Goal: Task Accomplishment & Management: Manage account settings

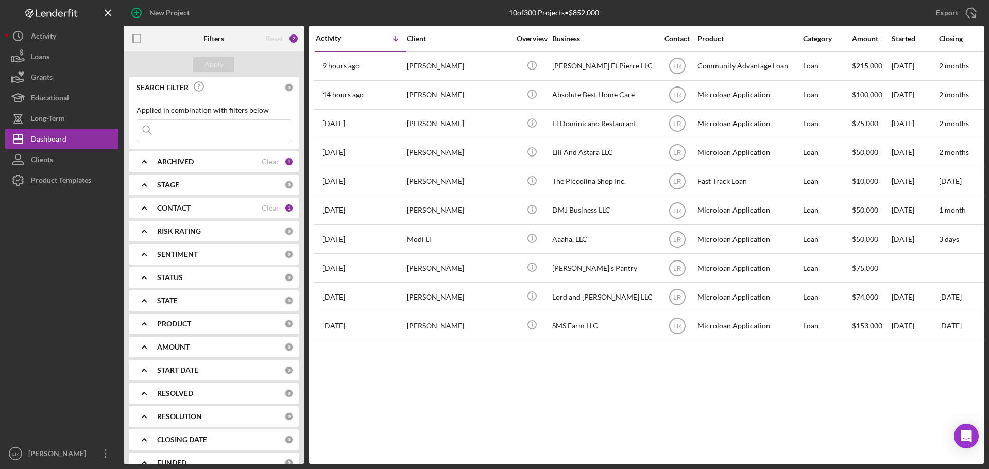
click at [54, 135] on div "Dashboard" at bounding box center [49, 140] width 36 height 23
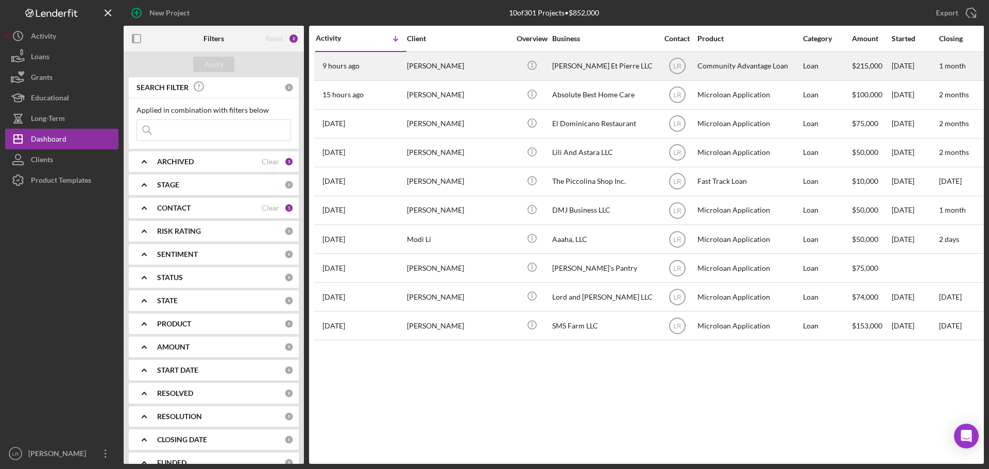
click at [461, 65] on div "[PERSON_NAME]" at bounding box center [458, 66] width 103 height 27
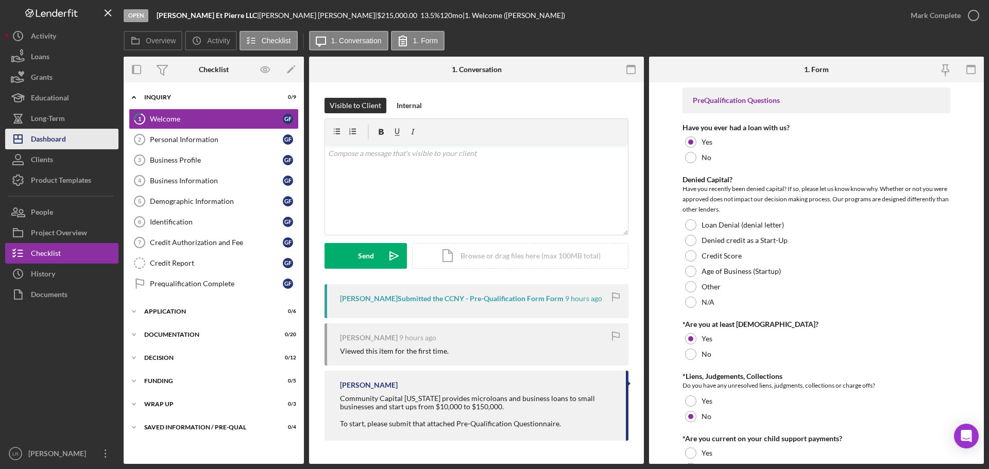
click at [67, 136] on button "Icon/Dashboard Dashboard" at bounding box center [61, 139] width 113 height 21
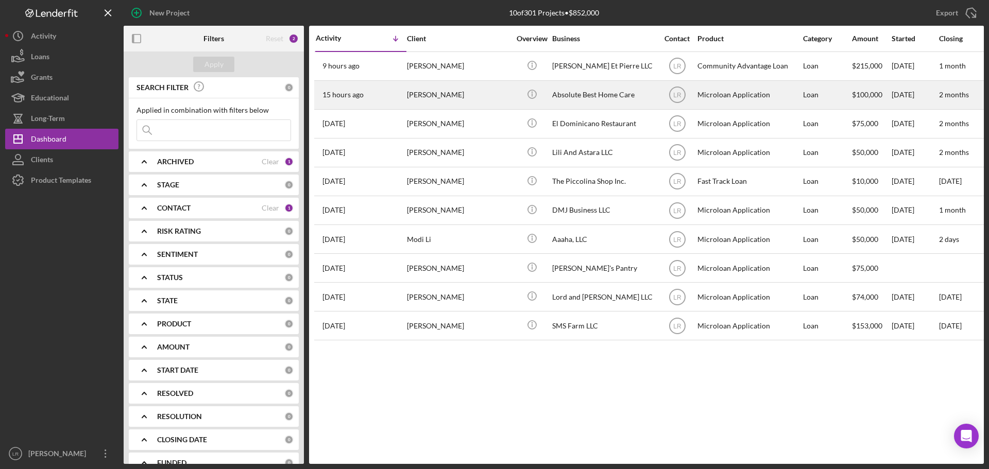
click at [457, 95] on div "[PERSON_NAME]" at bounding box center [458, 94] width 103 height 27
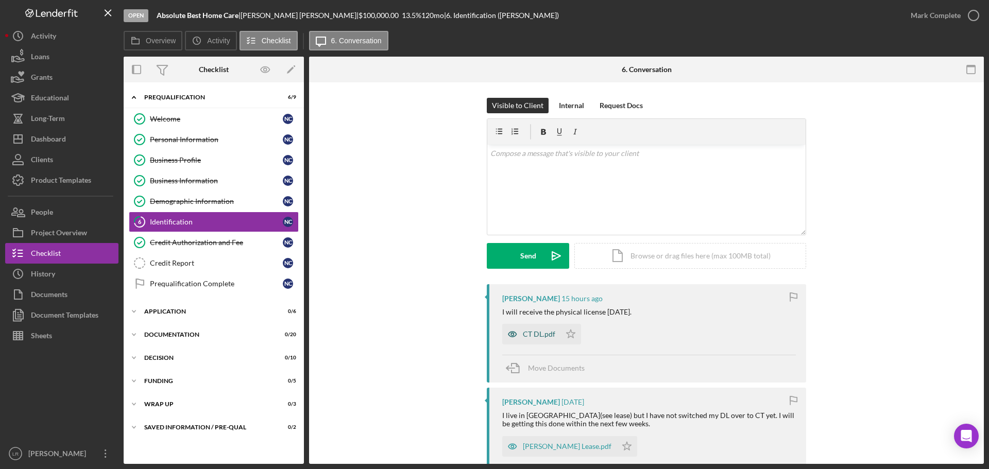
click at [533, 336] on div "CT DL.pdf" at bounding box center [539, 334] width 32 height 8
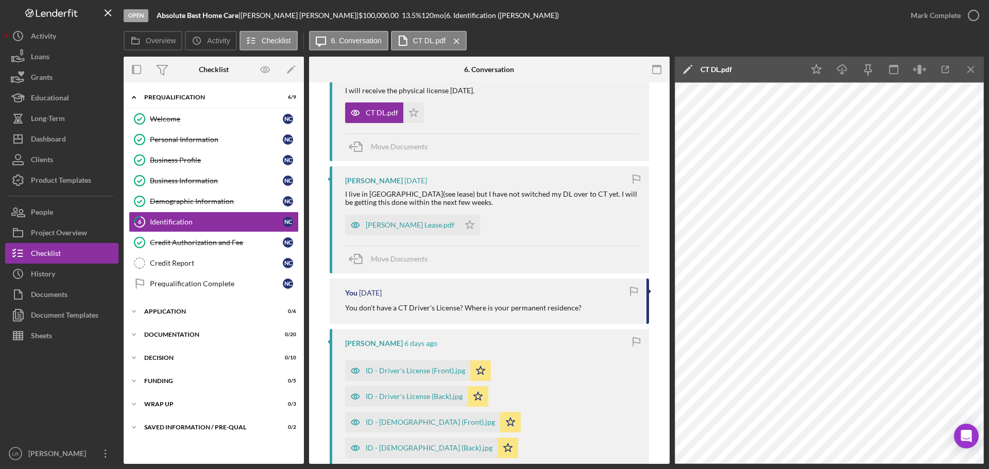
scroll to position [258, 0]
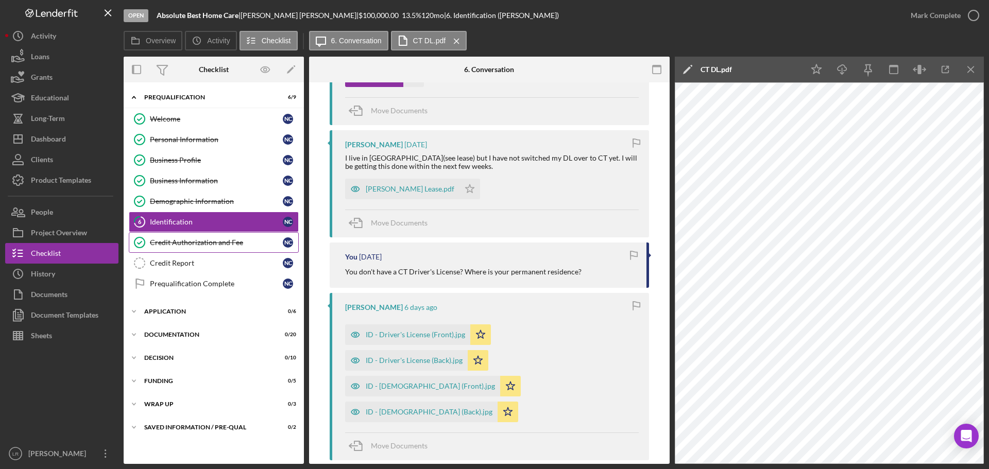
click at [207, 241] on div "Credit Authorization and Fee" at bounding box center [216, 242] width 133 height 8
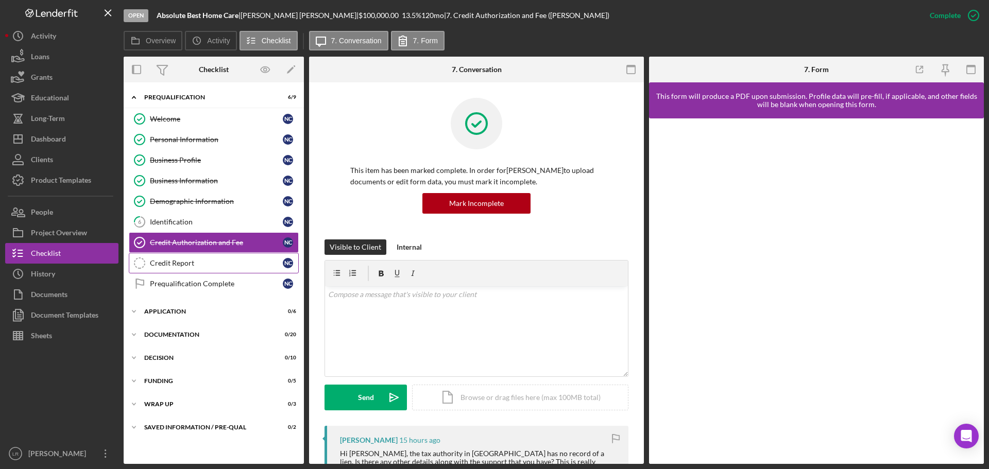
click at [190, 262] on div "Credit Report" at bounding box center [216, 263] width 133 height 8
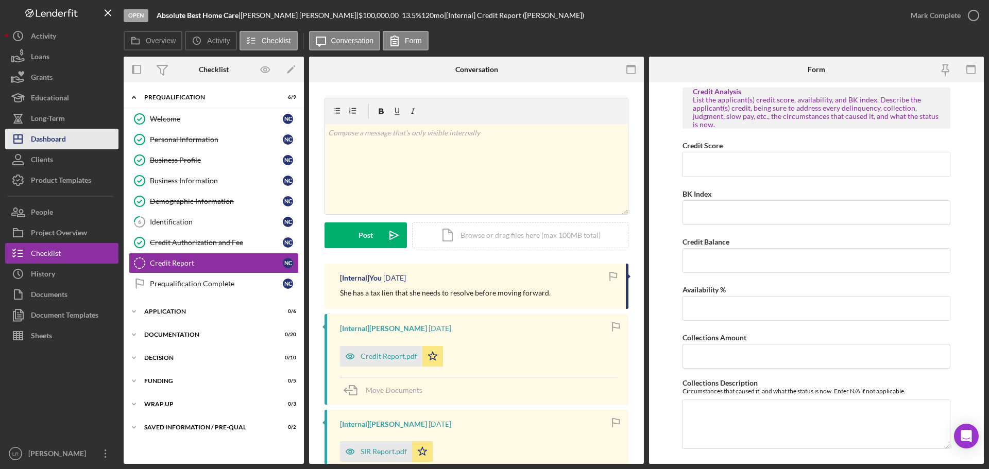
click at [73, 139] on button "Icon/Dashboard Dashboard" at bounding box center [61, 139] width 113 height 21
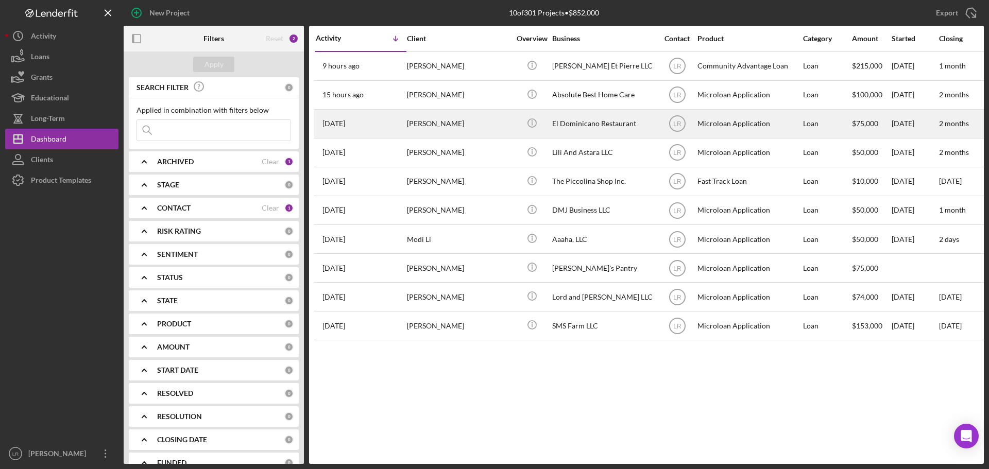
click at [598, 121] on div "El Dominicano Restaurant" at bounding box center [603, 123] width 103 height 27
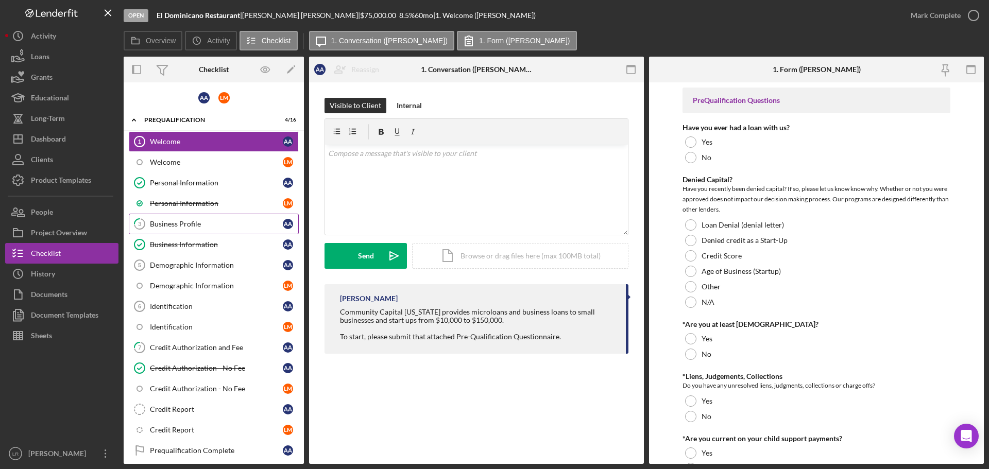
click at [174, 222] on div "Business Profile" at bounding box center [216, 224] width 133 height 8
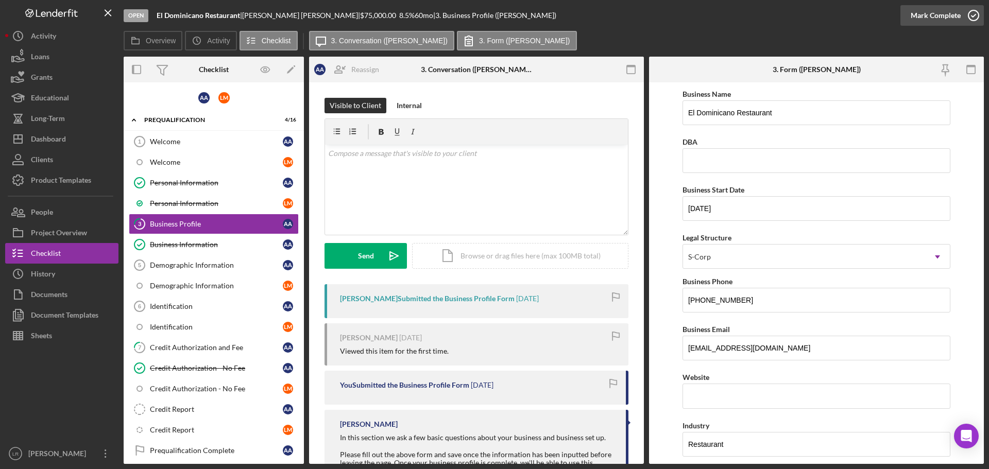
click at [931, 16] on div "Mark Complete" at bounding box center [936, 15] width 50 height 21
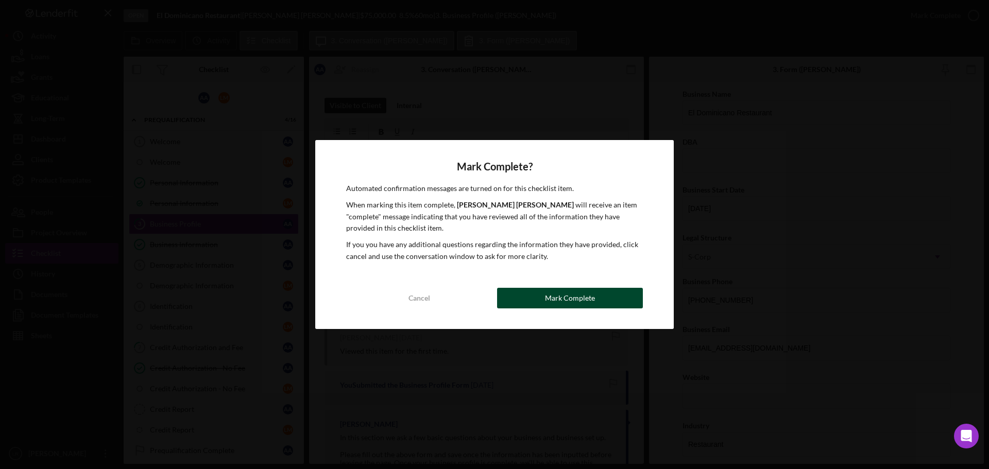
click at [552, 301] on div "Mark Complete" at bounding box center [570, 298] width 50 height 21
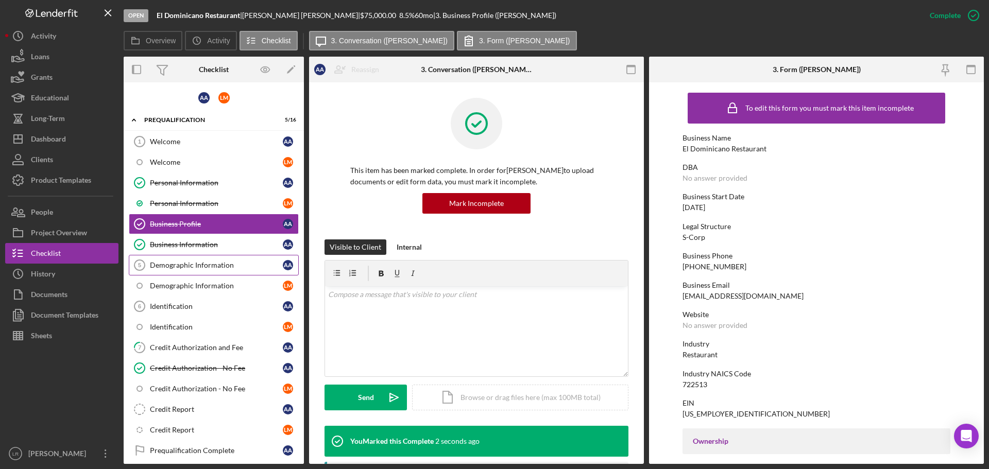
click at [180, 267] on div "Demographic Information" at bounding box center [216, 265] width 133 height 8
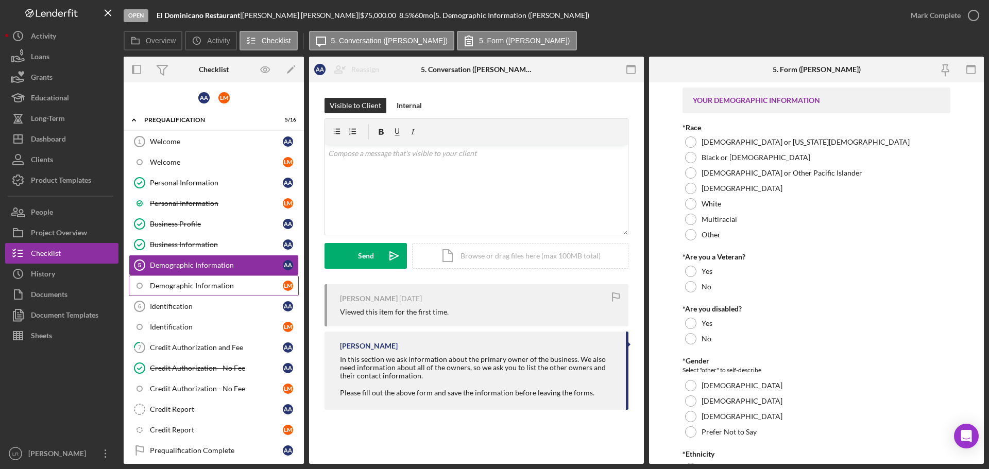
click at [169, 283] on div "Demographic Information" at bounding box center [216, 286] width 133 height 8
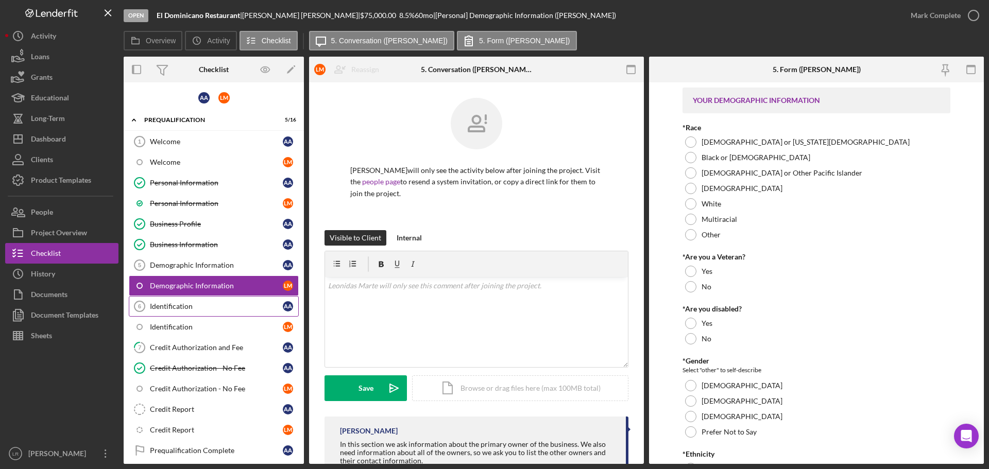
click at [168, 303] on div "Identification" at bounding box center [216, 306] width 133 height 8
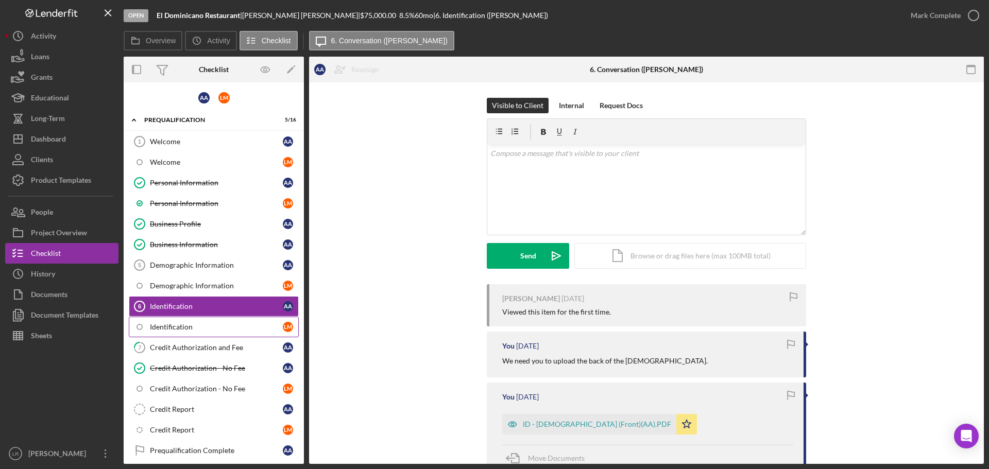
click at [170, 325] on div "Identification" at bounding box center [216, 327] width 133 height 8
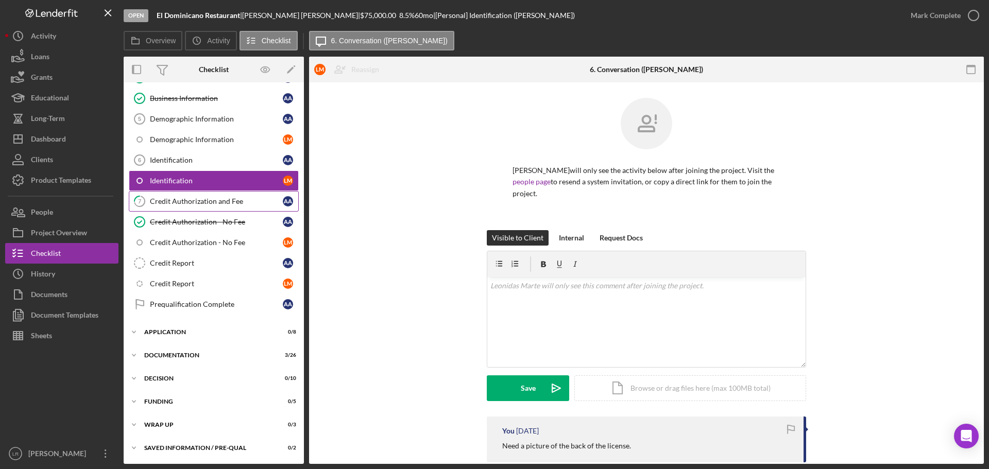
click at [204, 202] on div "Credit Authorization and Fee" at bounding box center [216, 201] width 133 height 8
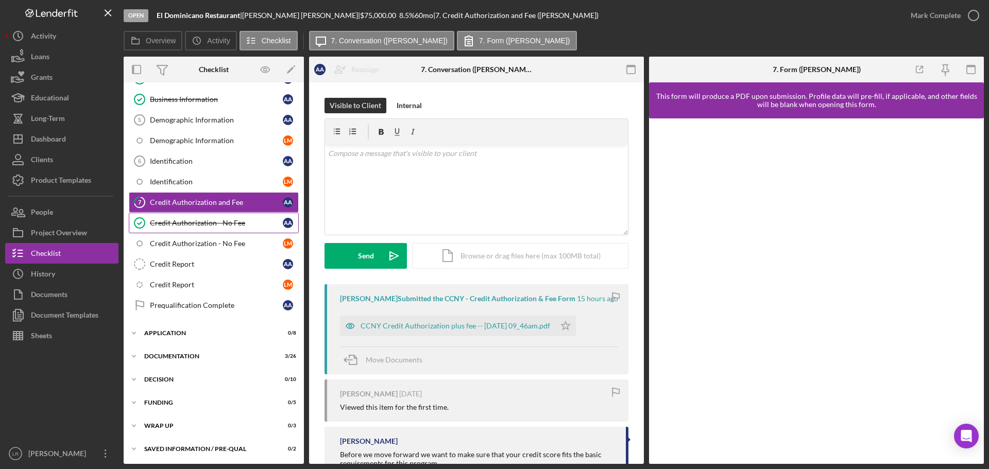
scroll to position [146, 0]
click at [444, 326] on div "CCNY Credit Authorization plus fee -- 2025-08-13 09_46am.pdf" at bounding box center [456, 326] width 190 height 8
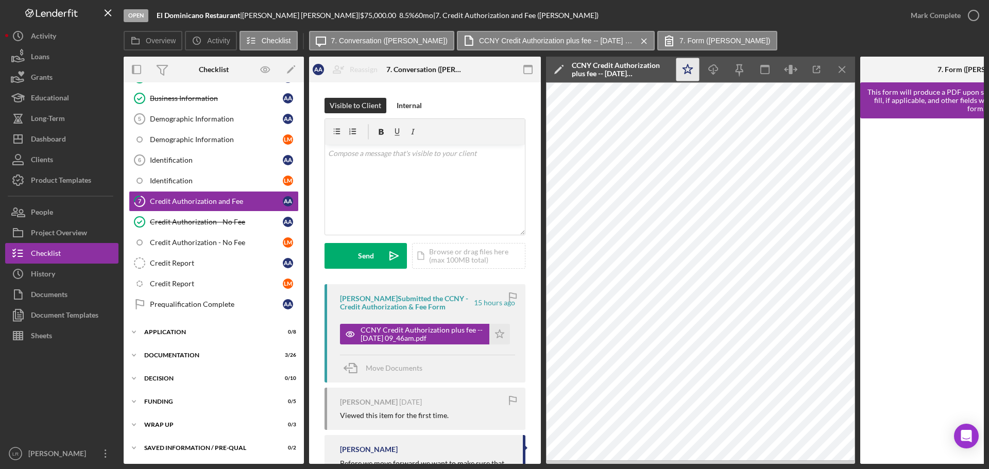
click at [689, 70] on icon "Icon/Star" at bounding box center [687, 69] width 23 height 23
click at [557, 67] on icon "Icon/Edit" at bounding box center [559, 70] width 26 height 26
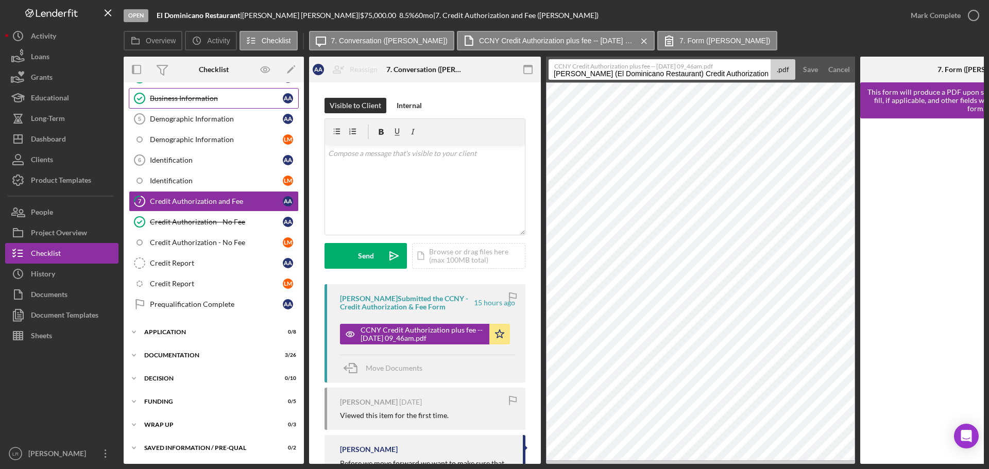
drag, startPoint x: 700, startPoint y: 74, endPoint x: 225, endPoint y: 94, distance: 475.8
click at [225, 94] on div "Overview Internal Workflow Stage Open Icon/Dropdown Arrow Archive (can unarchiv…" at bounding box center [554, 260] width 860 height 407
type input "Credit Authorization and Fee 20250813"
click at [812, 70] on div "Save" at bounding box center [810, 69] width 15 height 21
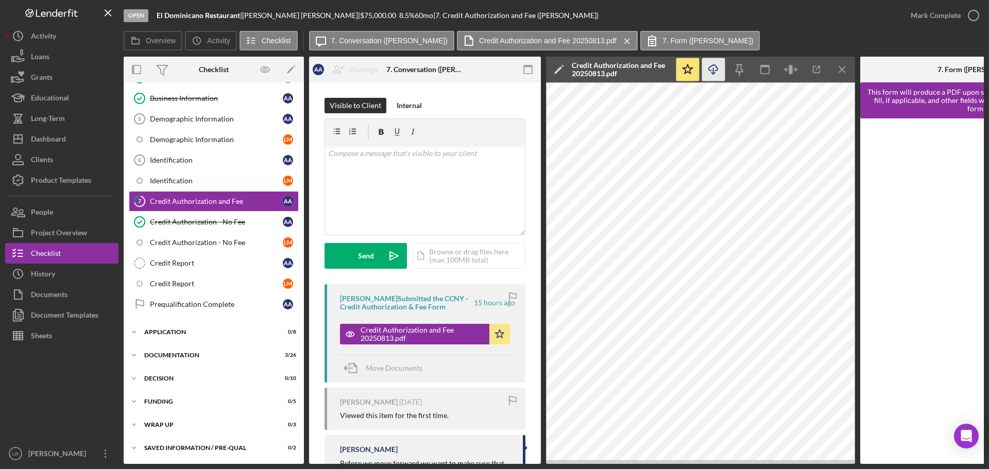
click at [711, 72] on icon "Icon/Download" at bounding box center [713, 69] width 23 height 23
click at [70, 137] on button "Icon/Dashboard Dashboard" at bounding box center [61, 139] width 113 height 21
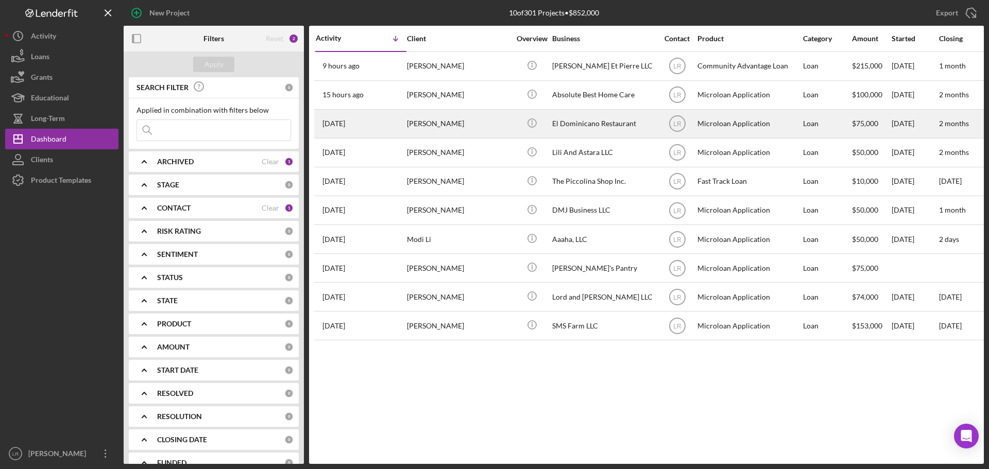
click at [411, 122] on div "[PERSON_NAME]" at bounding box center [458, 123] width 103 height 27
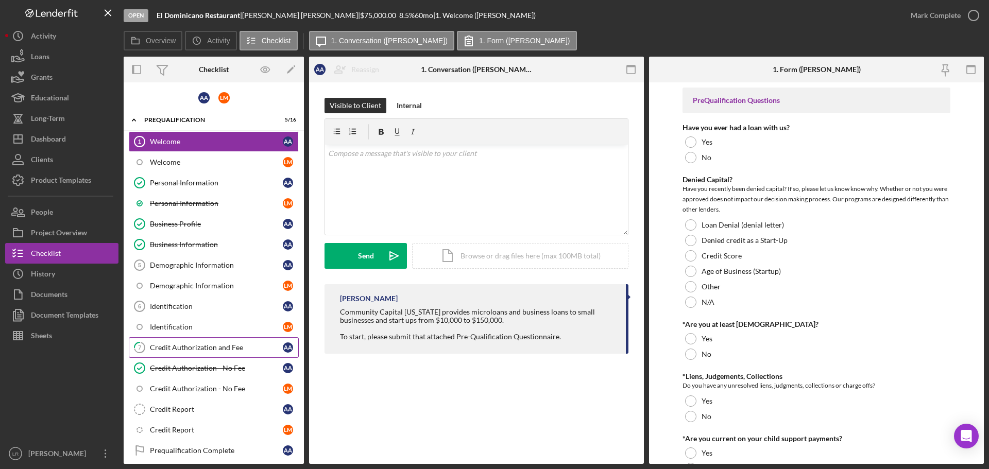
click at [187, 348] on div "Credit Authorization and Fee" at bounding box center [216, 348] width 133 height 8
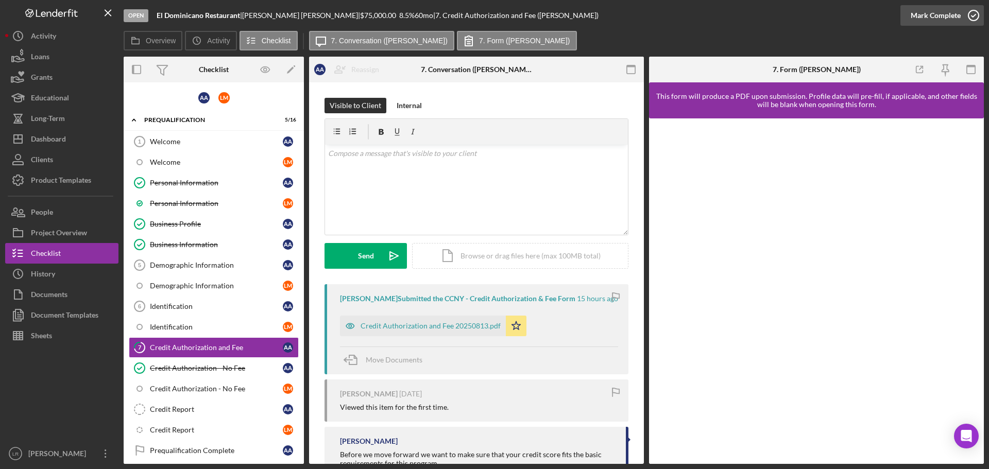
click at [936, 19] on div "Mark Complete" at bounding box center [936, 15] width 50 height 21
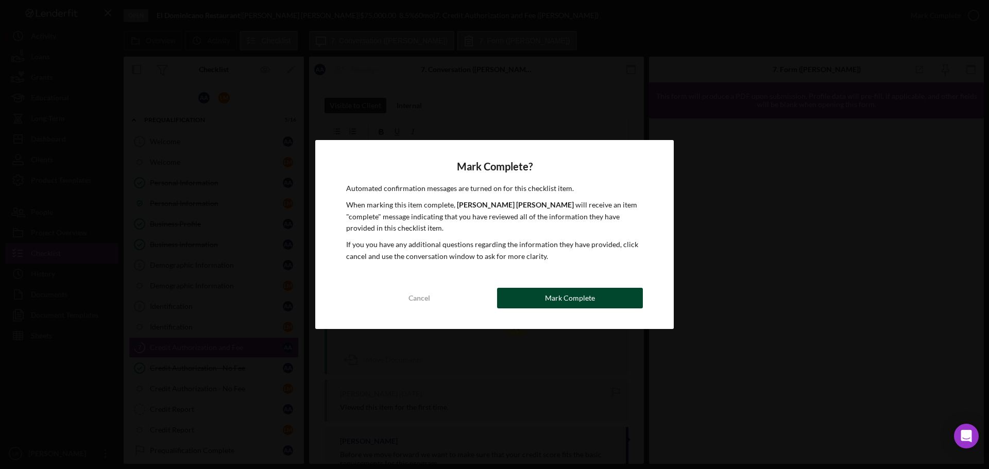
click at [559, 301] on div "Mark Complete" at bounding box center [570, 298] width 50 height 21
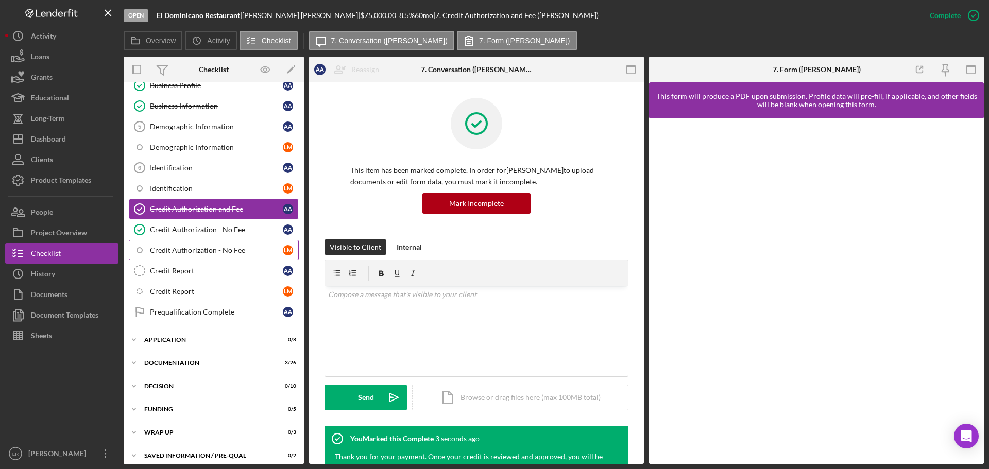
scroll to position [146, 0]
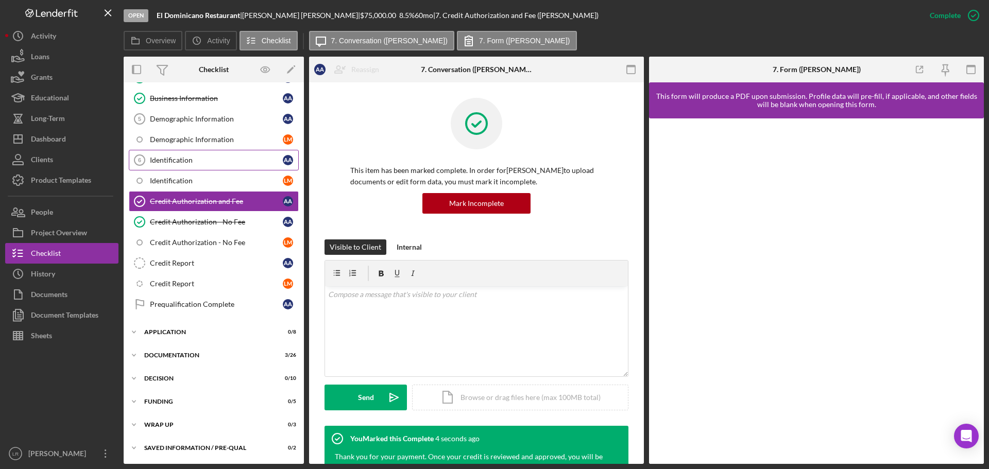
click at [192, 152] on link "Identification 6 Identification A A" at bounding box center [214, 160] width 170 height 21
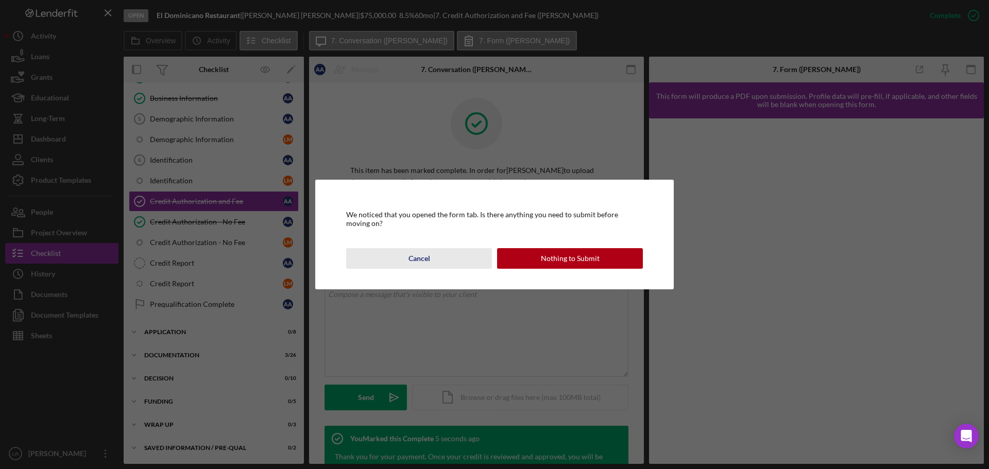
drag, startPoint x: 422, startPoint y: 262, endPoint x: 396, endPoint y: 250, distance: 28.3
click at [421, 262] on div "Cancel" at bounding box center [419, 258] width 22 height 21
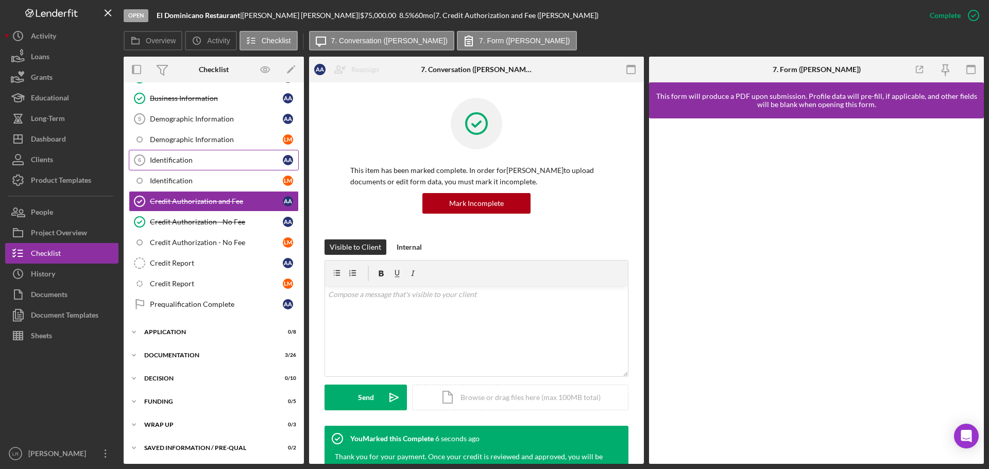
click at [226, 158] on div "Identification" at bounding box center [216, 160] width 133 height 8
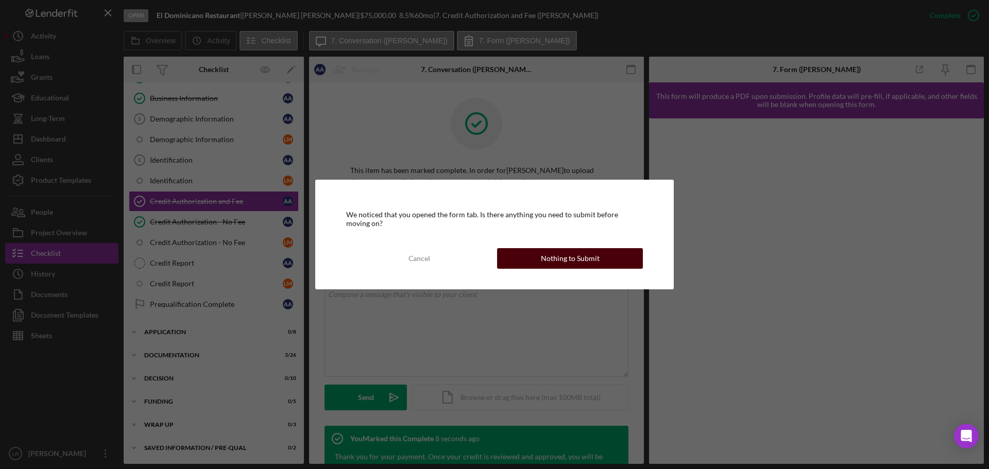
click at [548, 262] on div "Nothing to Submit" at bounding box center [570, 258] width 59 height 21
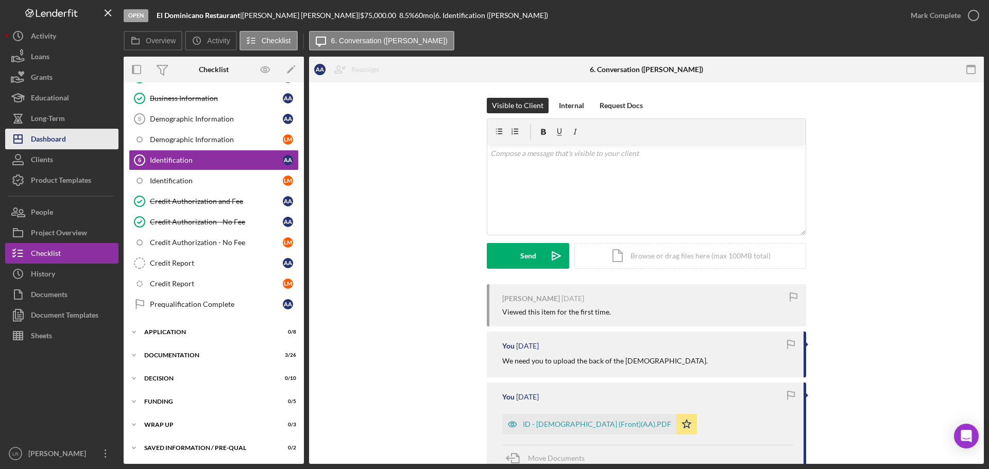
click at [54, 135] on div "Dashboard" at bounding box center [48, 140] width 35 height 23
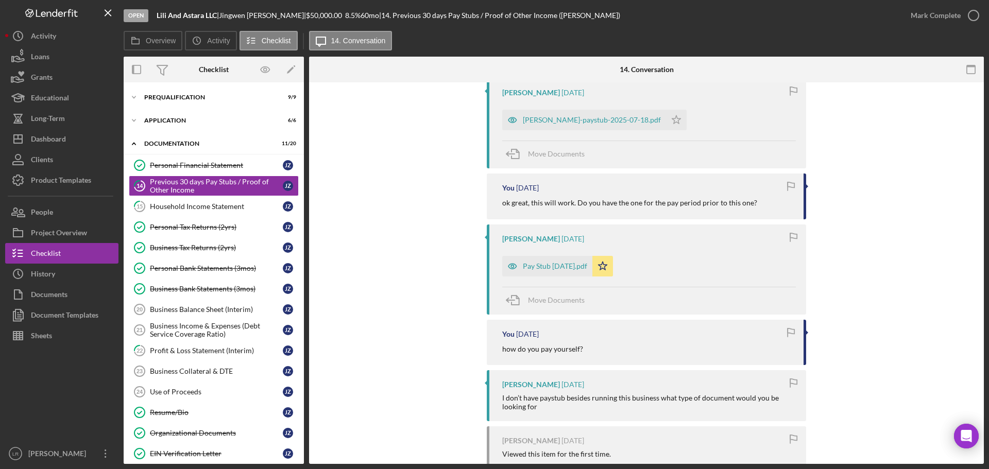
scroll to position [103, 0]
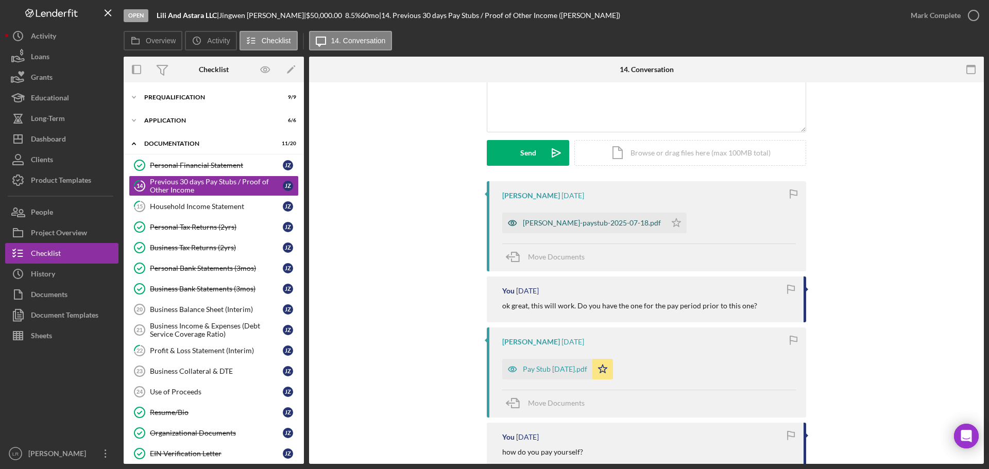
click at [586, 225] on div "jingwen-zhao-paystub-2025-07-18.pdf" at bounding box center [592, 223] width 138 height 8
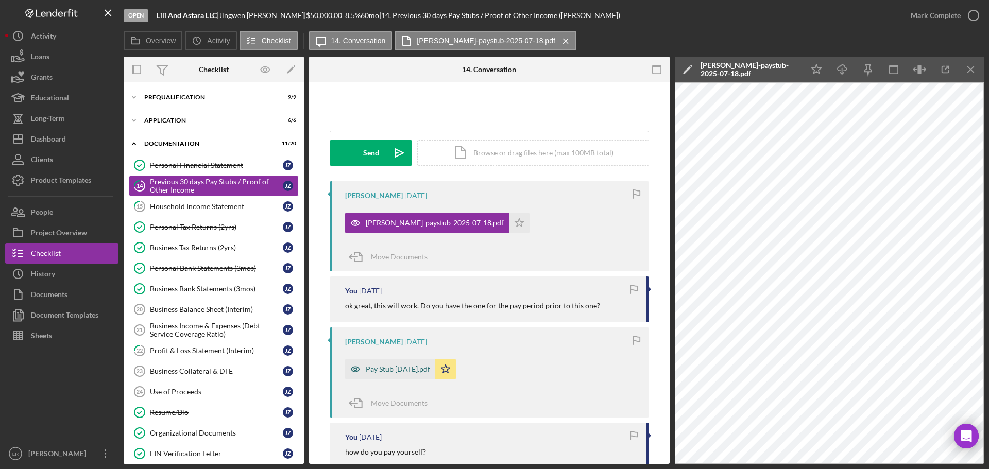
click at [381, 369] on div "Pay Stub 8.1.25.pdf" at bounding box center [398, 369] width 64 height 8
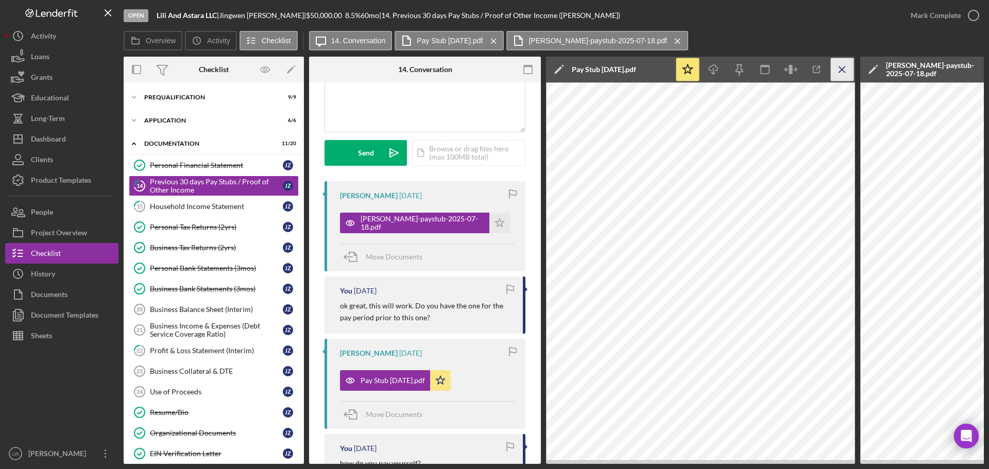
click at [844, 66] on icon "Icon/Menu Close" at bounding box center [842, 69] width 23 height 23
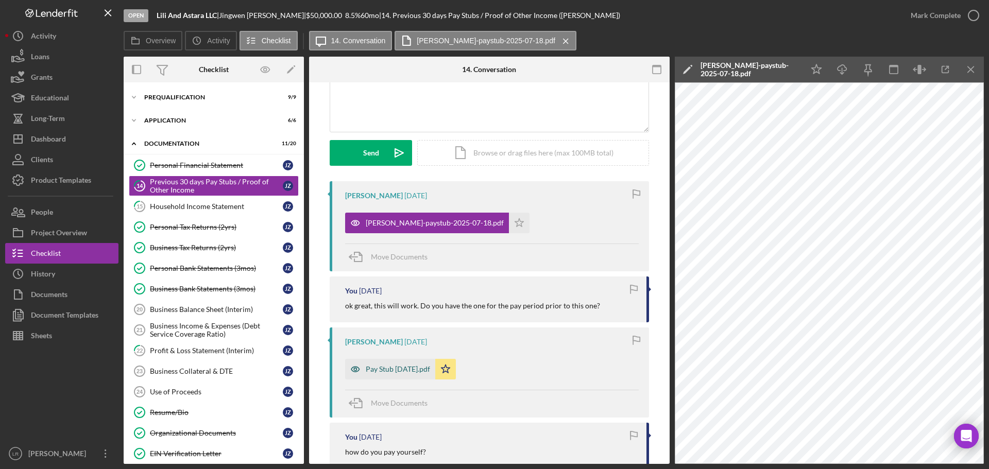
click at [417, 364] on div "Pay Stub 8.1.25.pdf" at bounding box center [390, 369] width 90 height 21
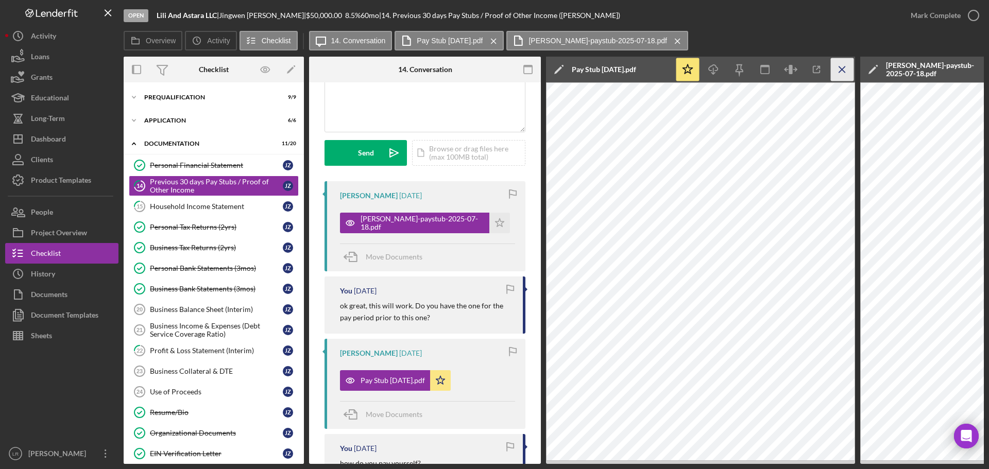
click at [849, 70] on icon "Icon/Menu Close" at bounding box center [842, 69] width 23 height 23
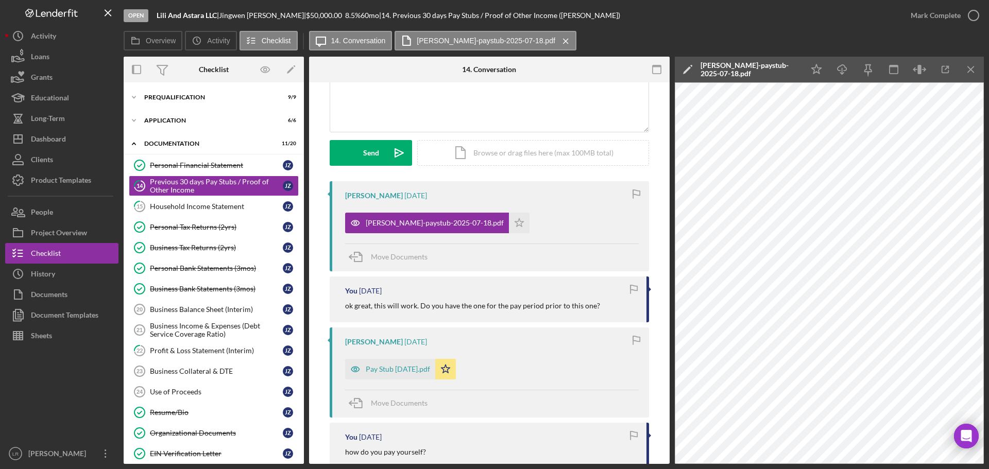
click at [689, 67] on polygon at bounding box center [687, 70] width 8 height 8
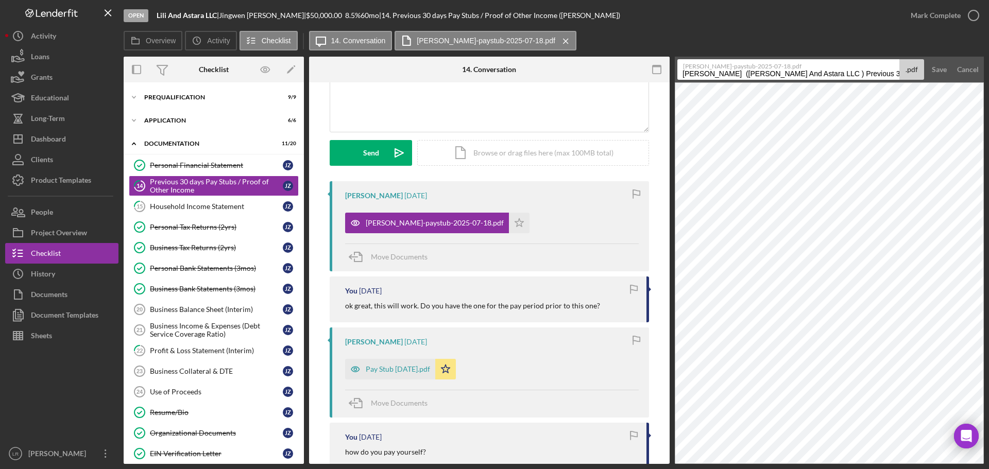
drag, startPoint x: 861, startPoint y: 73, endPoint x: 324, endPoint y: 102, distance: 537.0
click at [324, 102] on div "Overview Internal Workflow Stage Open Icon/Dropdown Arrow Archive (can unarchiv…" at bounding box center [554, 260] width 860 height 407
drag, startPoint x: 713, startPoint y: 74, endPoint x: 939, endPoint y: 72, distance: 226.1
click at [939, 72] on form "jingwen-zhao-paystub-2025-07-18.pdf Pay Stubs / Proof of Other Income 20250812 …" at bounding box center [829, 70] width 309 height 26
type input "Pay Stub 7.18.25"
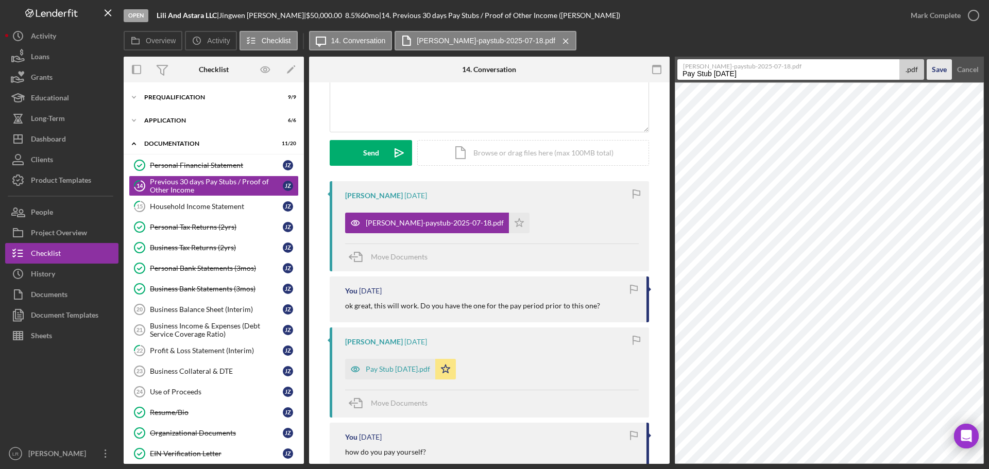
click at [940, 73] on div "Save" at bounding box center [939, 69] width 15 height 21
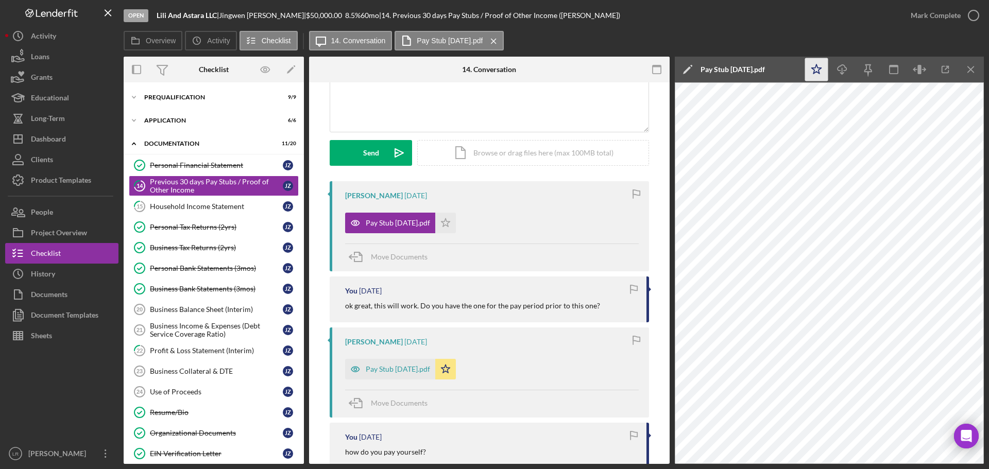
click at [815, 70] on icon "Icon/Star" at bounding box center [816, 69] width 23 height 23
click at [840, 70] on icon "Icon/Download" at bounding box center [842, 69] width 23 height 23
click at [953, 12] on div "Mark Complete" at bounding box center [936, 15] width 50 height 21
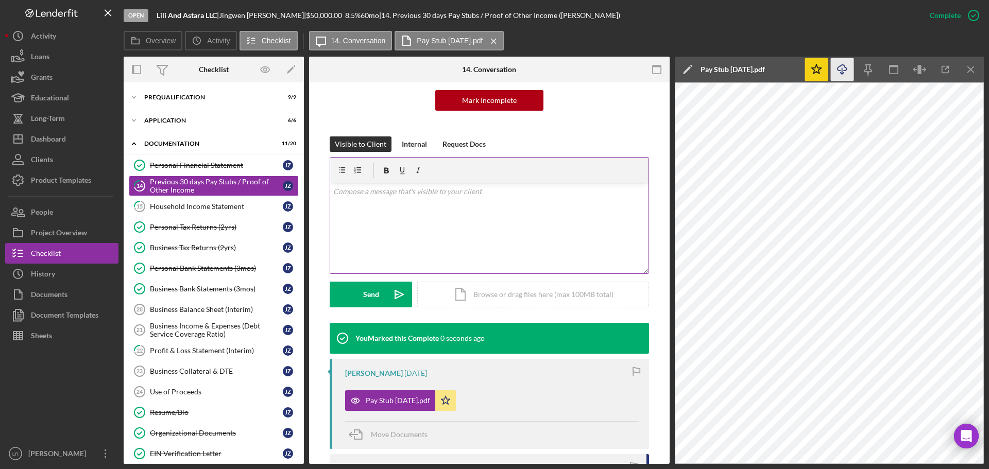
scroll to position [245, 0]
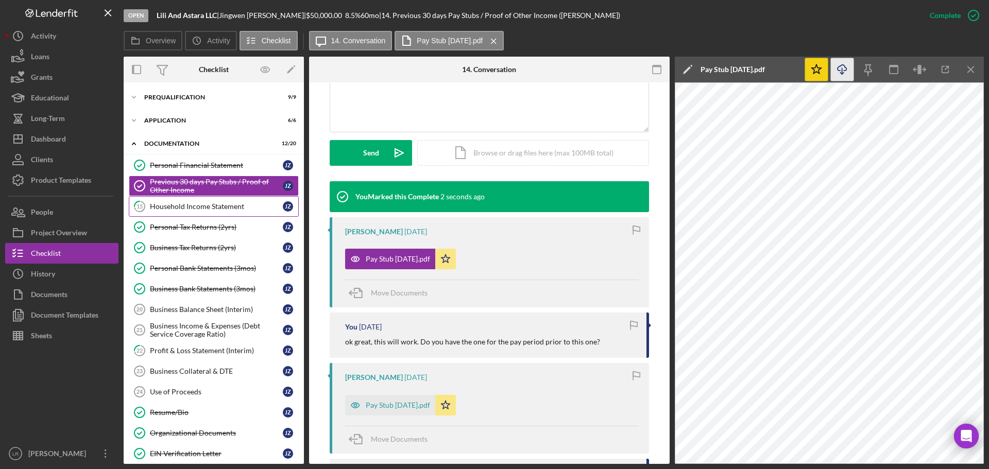
click at [192, 204] on div "Household Income Statement" at bounding box center [216, 206] width 133 height 8
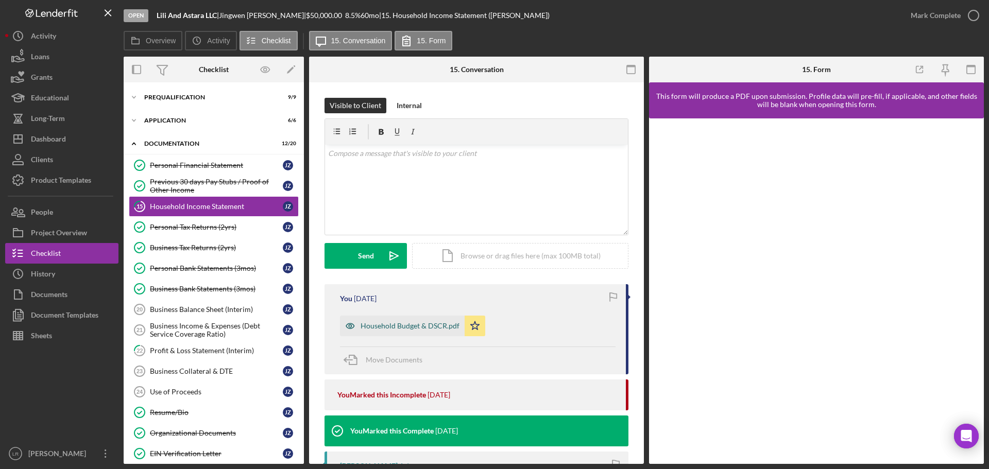
click at [429, 324] on div "Household Budget & DSCR.pdf" at bounding box center [410, 326] width 99 height 8
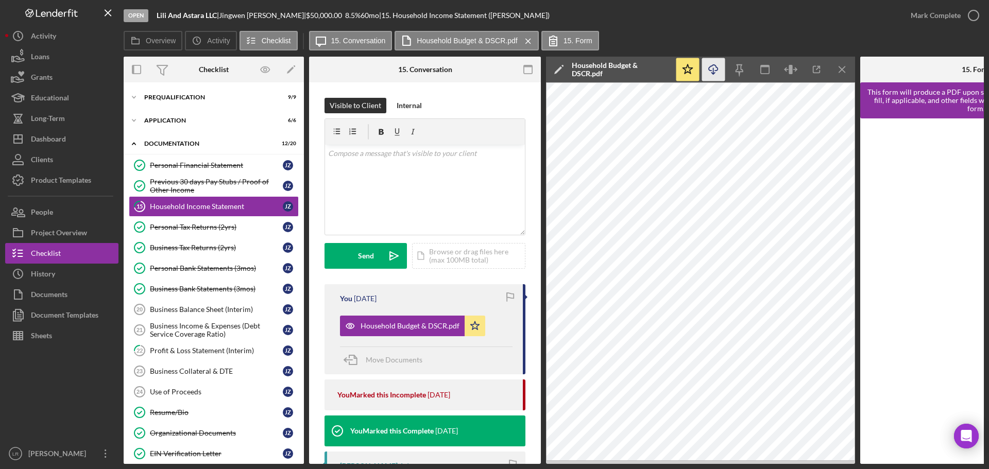
click at [714, 68] on icon "Icon/Download" at bounding box center [713, 69] width 23 height 23
click at [943, 14] on div "Mark Complete" at bounding box center [936, 15] width 50 height 21
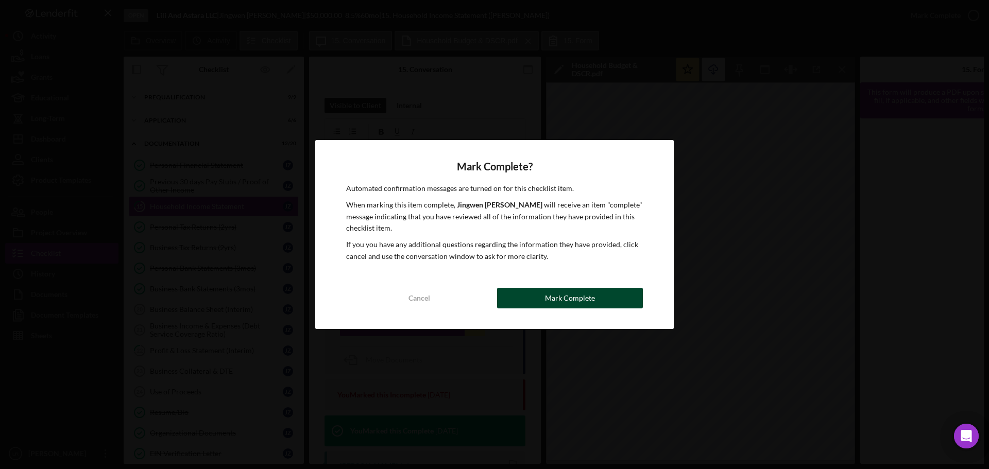
click at [583, 298] on div "Mark Complete" at bounding box center [570, 298] width 50 height 21
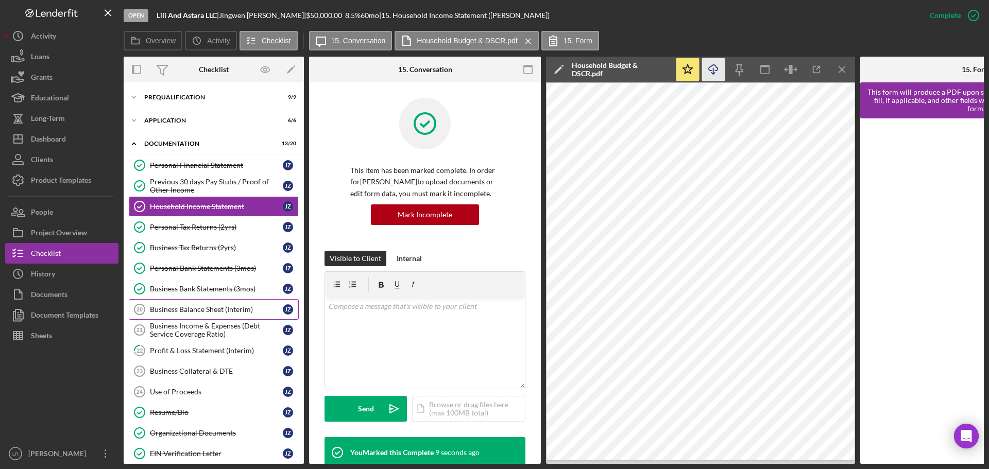
click at [178, 311] on div "Business Balance Sheet (Interim)" at bounding box center [216, 309] width 133 height 8
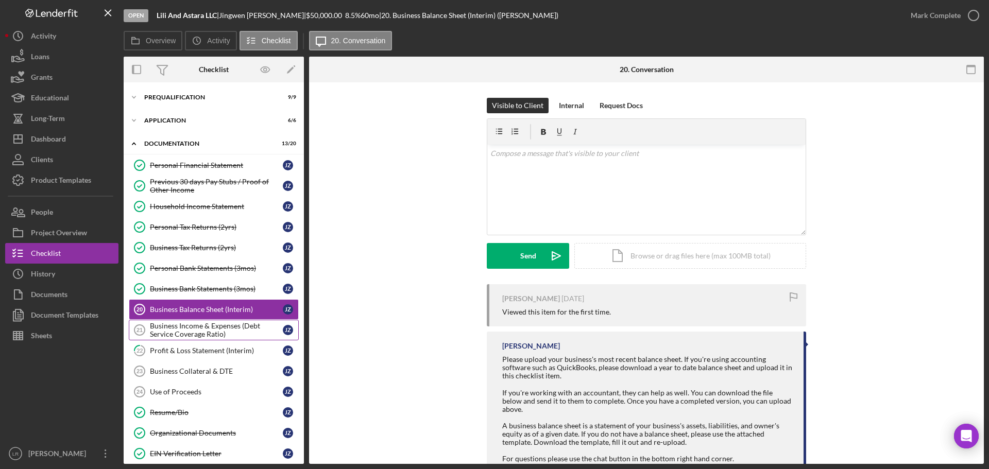
click at [172, 326] on div "Business Income & Expenses (Debt Service Coverage Ratio)" at bounding box center [216, 330] width 133 height 16
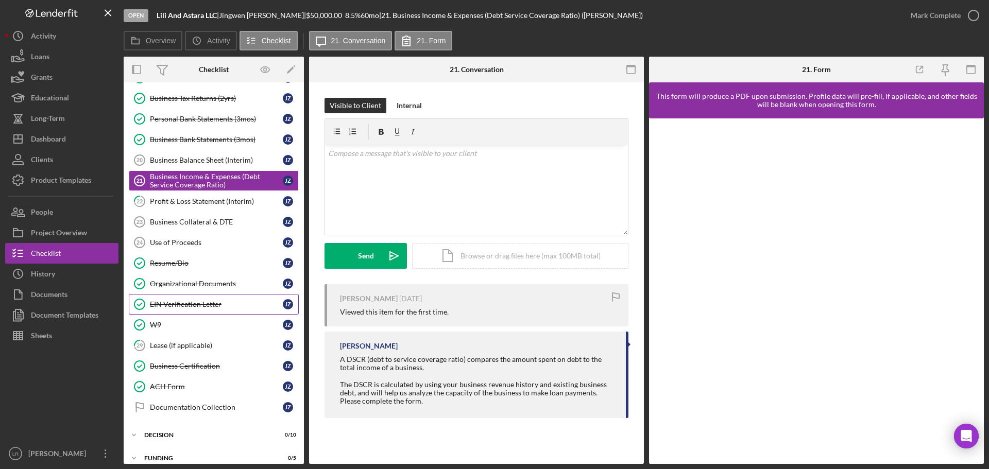
scroll to position [155, 0]
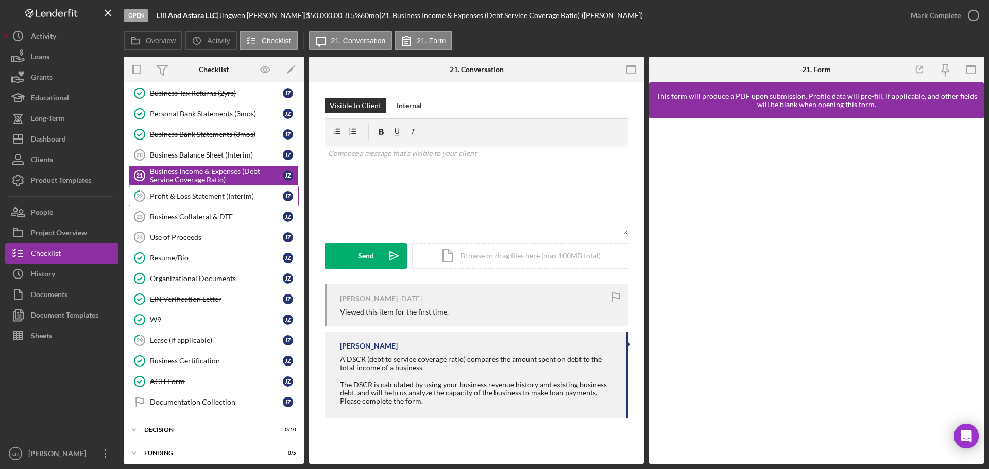
click at [202, 187] on link "22 Profit & Loss Statement (Interim) J Z" at bounding box center [214, 196] width 170 height 21
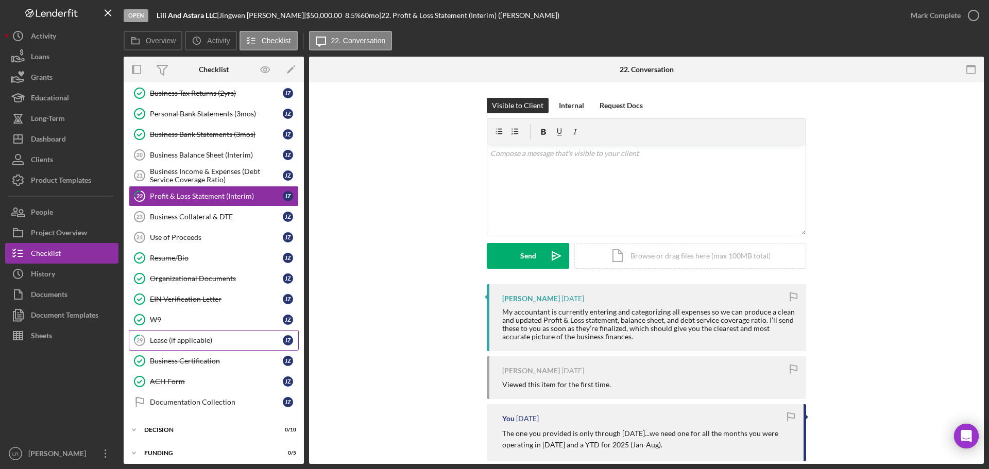
click at [186, 349] on link "29 Lease (if applicable) J Z" at bounding box center [214, 340] width 170 height 21
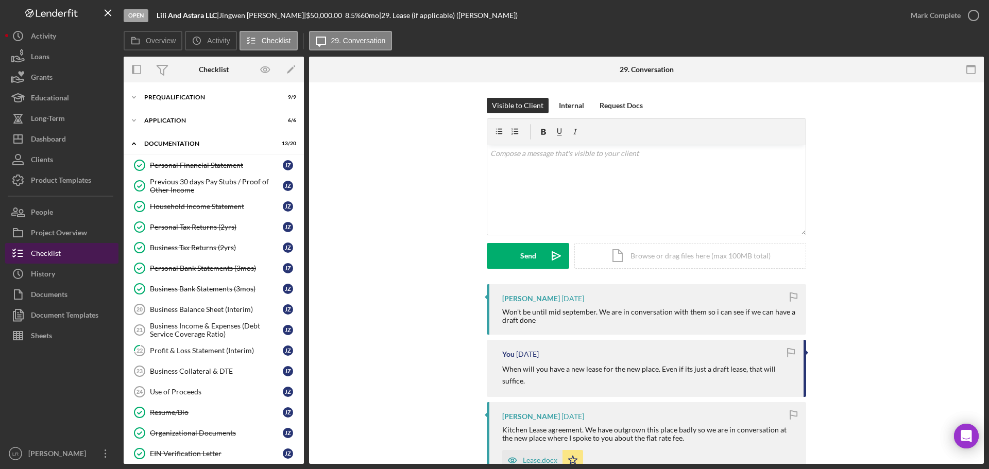
click at [37, 248] on div "Checklist" at bounding box center [46, 254] width 30 height 23
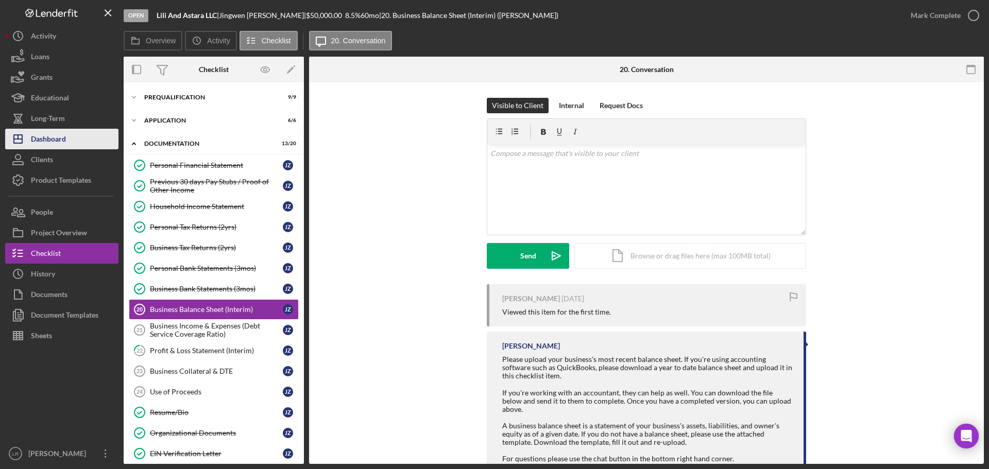
click at [67, 140] on button "Icon/Dashboard Dashboard" at bounding box center [61, 139] width 113 height 21
